Goal: Information Seeking & Learning: Learn about a topic

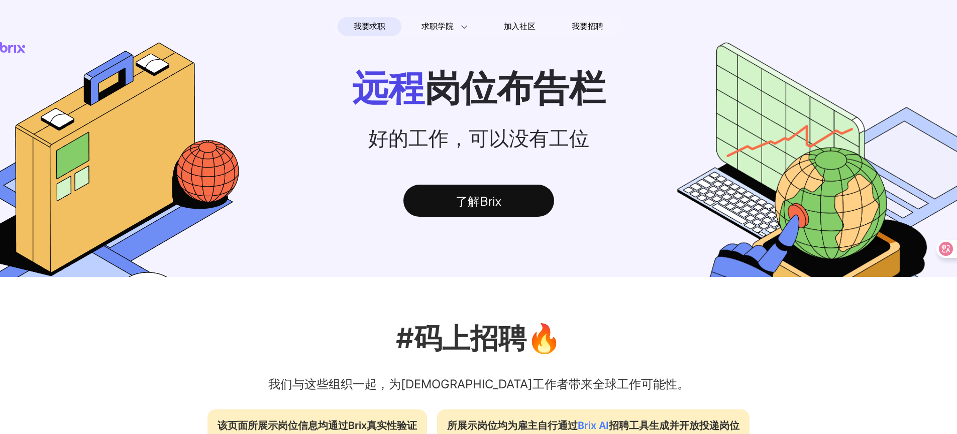
click at [376, 28] on span "我要求职" at bounding box center [370, 27] width 32 height 16
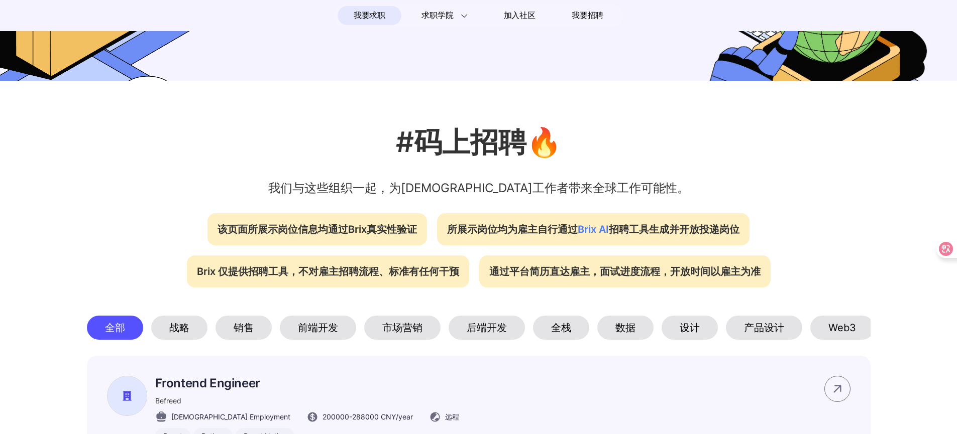
scroll to position [231, 0]
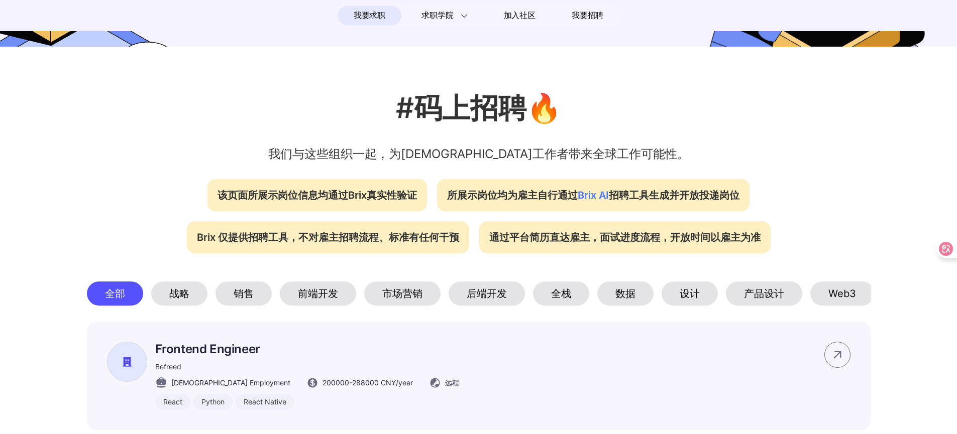
click at [330, 300] on div "前端开发" at bounding box center [318, 294] width 76 height 24
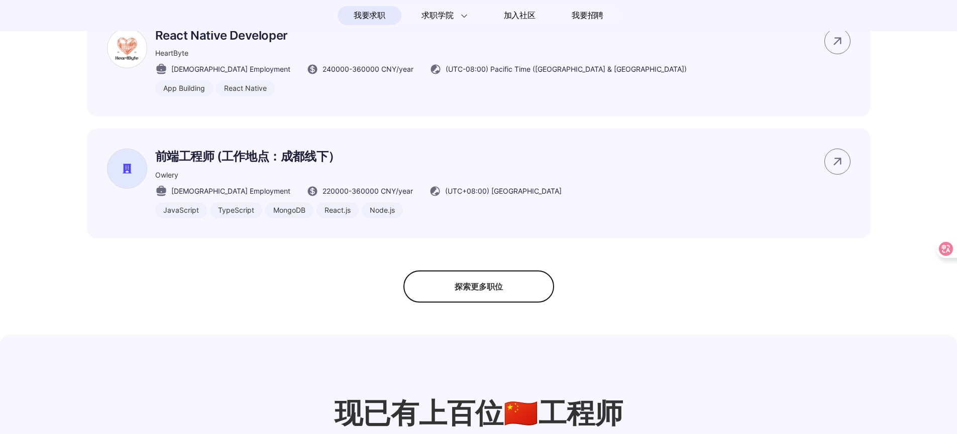
scroll to position [774, 0]
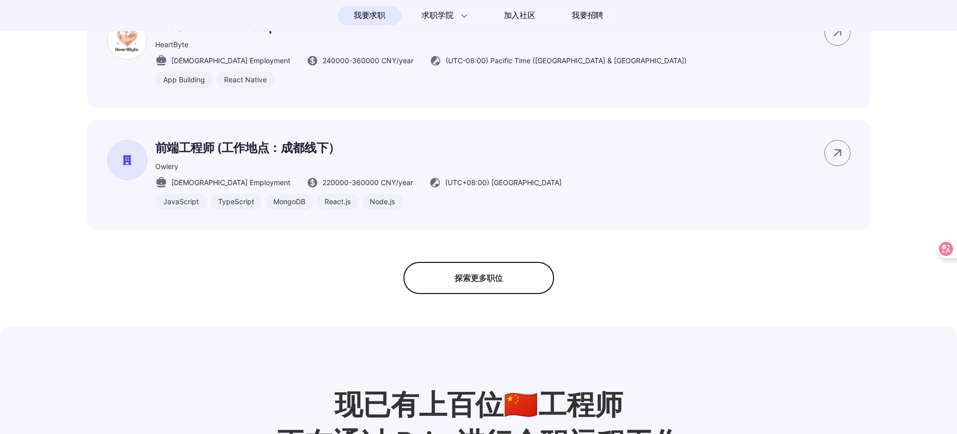
click at [456, 294] on div "探索更多职位" at bounding box center [478, 278] width 151 height 32
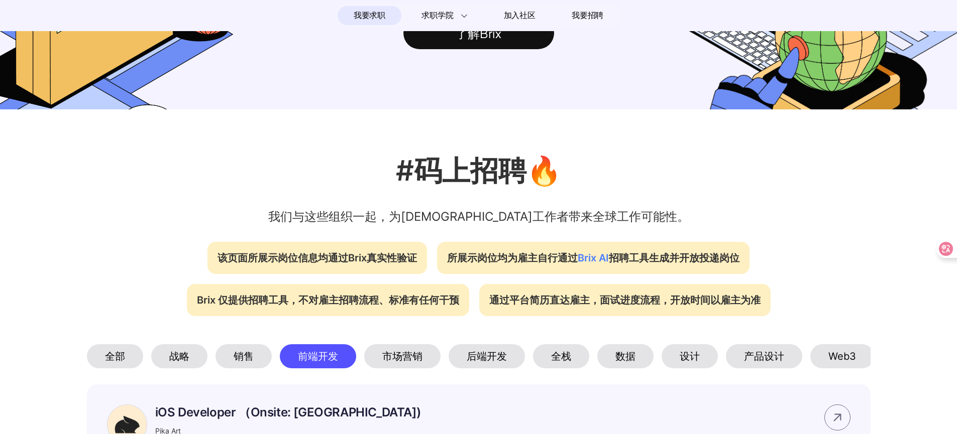
scroll to position [28, 0]
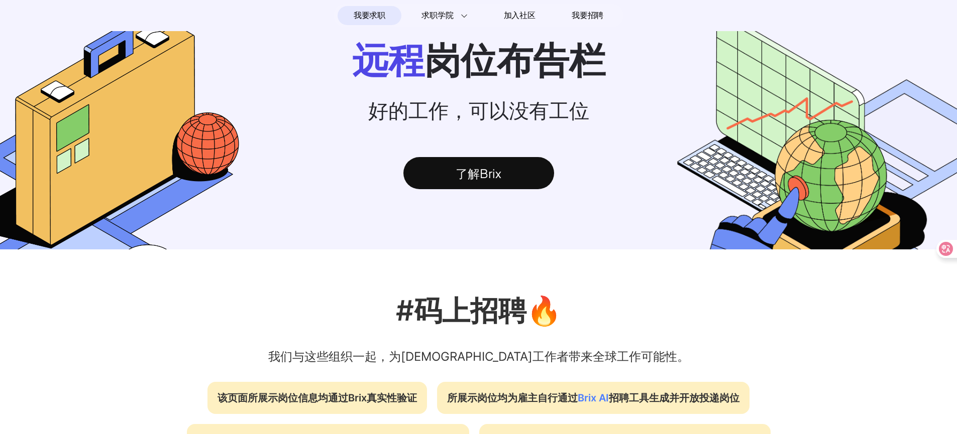
click at [372, 16] on span "我要求职" at bounding box center [370, 16] width 32 height 16
click at [480, 176] on div "了解Brix" at bounding box center [478, 173] width 151 height 32
click at [810, 9] on div "我要求职 求职学院 Interview 101 求职入门手册 远程工作者访谈 加入社区 我要招聘" at bounding box center [478, 15] width 957 height 23
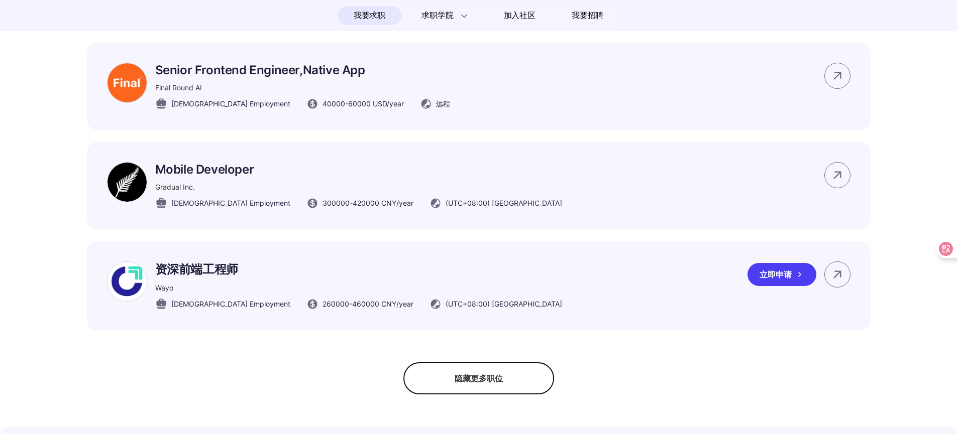
scroll to position [1218, 0]
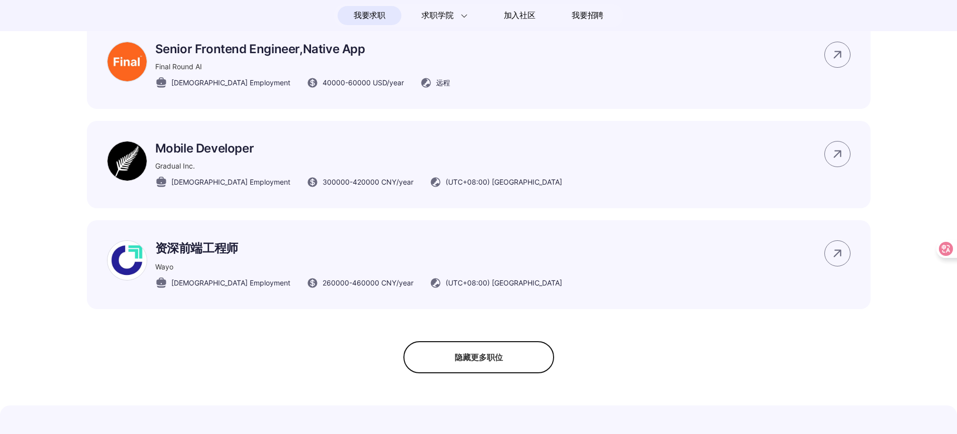
click at [477, 374] on div "隐藏更多职位" at bounding box center [478, 358] width 151 height 32
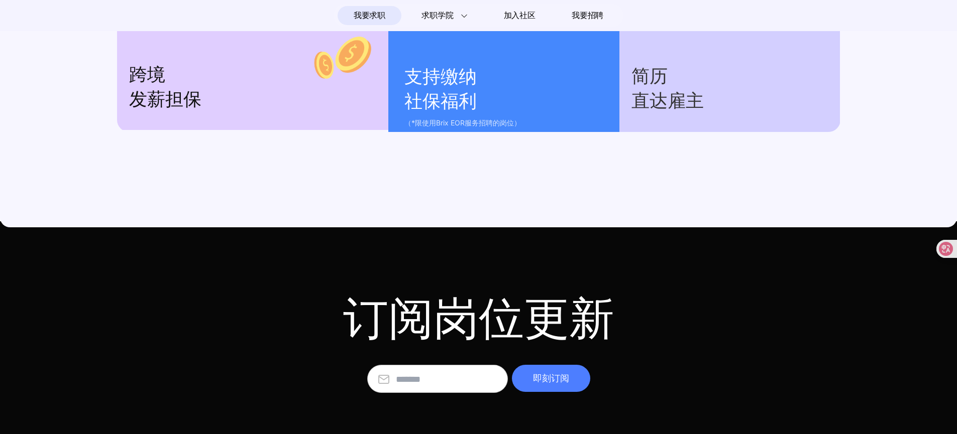
scroll to position [1417, 0]
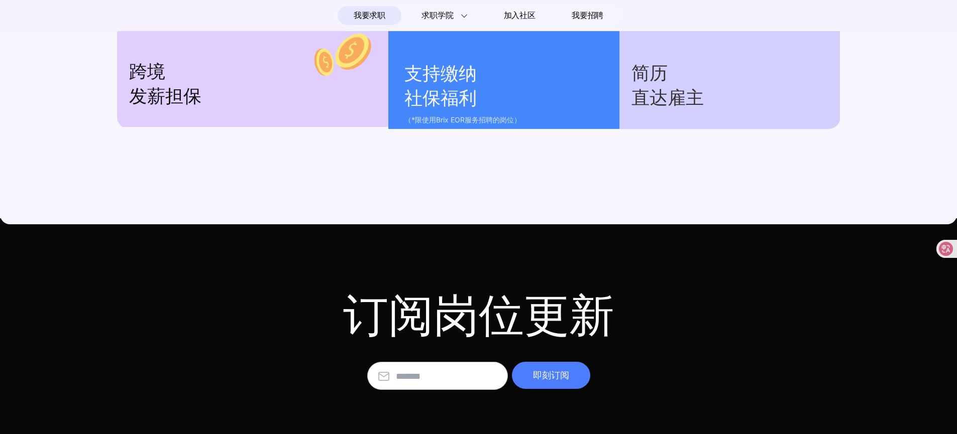
click at [438, 390] on section "订阅岗位更新 即刻订阅" at bounding box center [478, 326] width 957 height 216
click at [439, 386] on input "text" at bounding box center [446, 376] width 101 height 27
click at [412, 381] on input "text" at bounding box center [446, 376] width 101 height 27
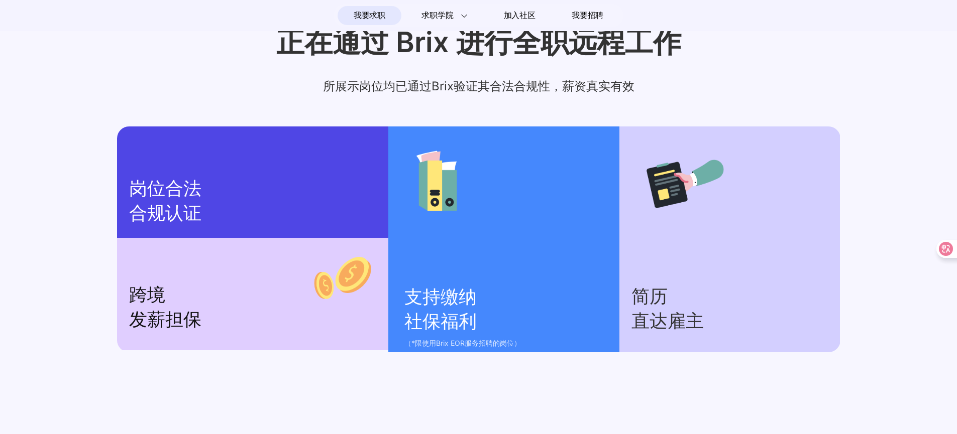
scroll to position [1229, 0]
